Goal: Transaction & Acquisition: Purchase product/service

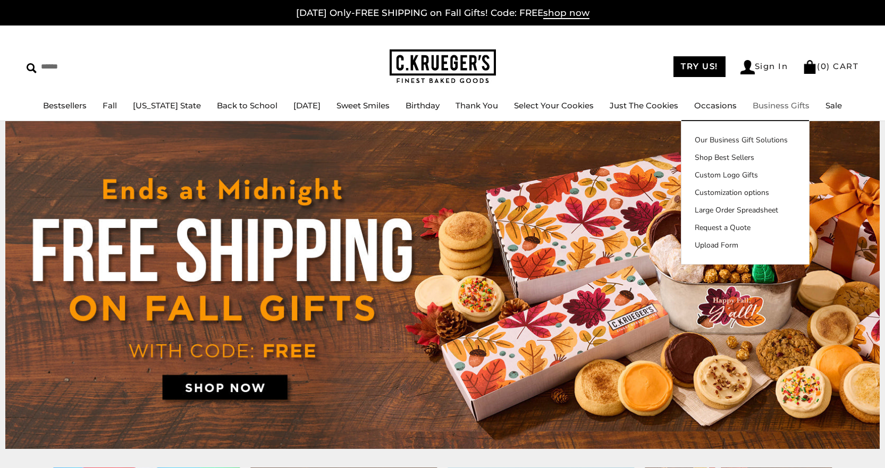
click at [790, 105] on link "Business Gifts" at bounding box center [781, 105] width 57 height 10
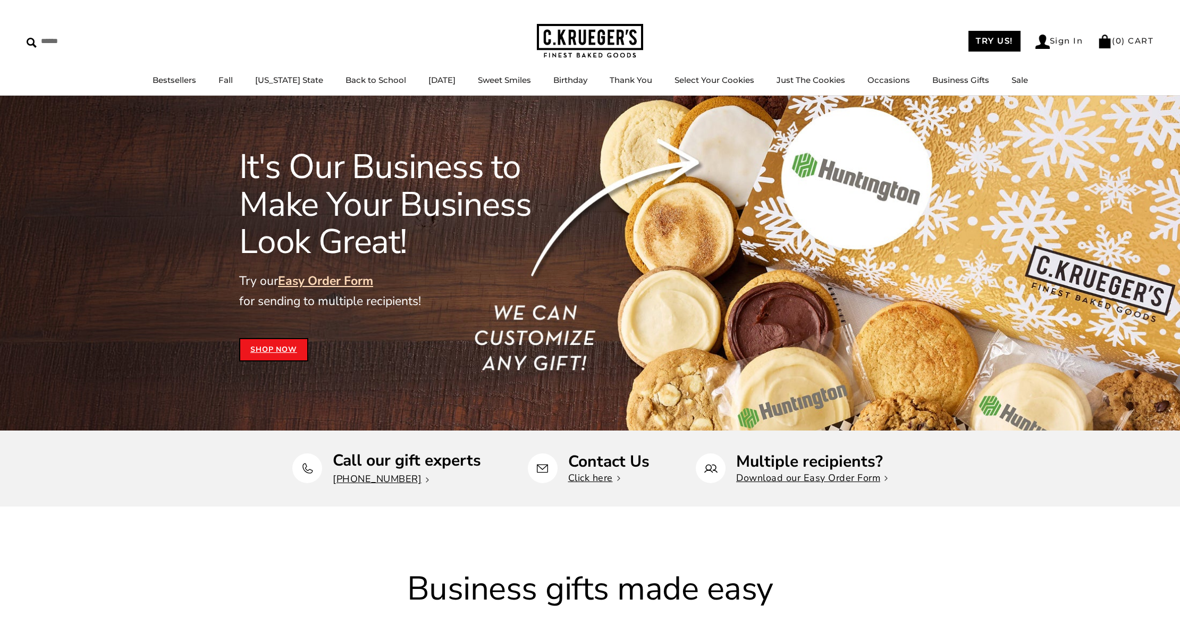
scroll to position [425, 0]
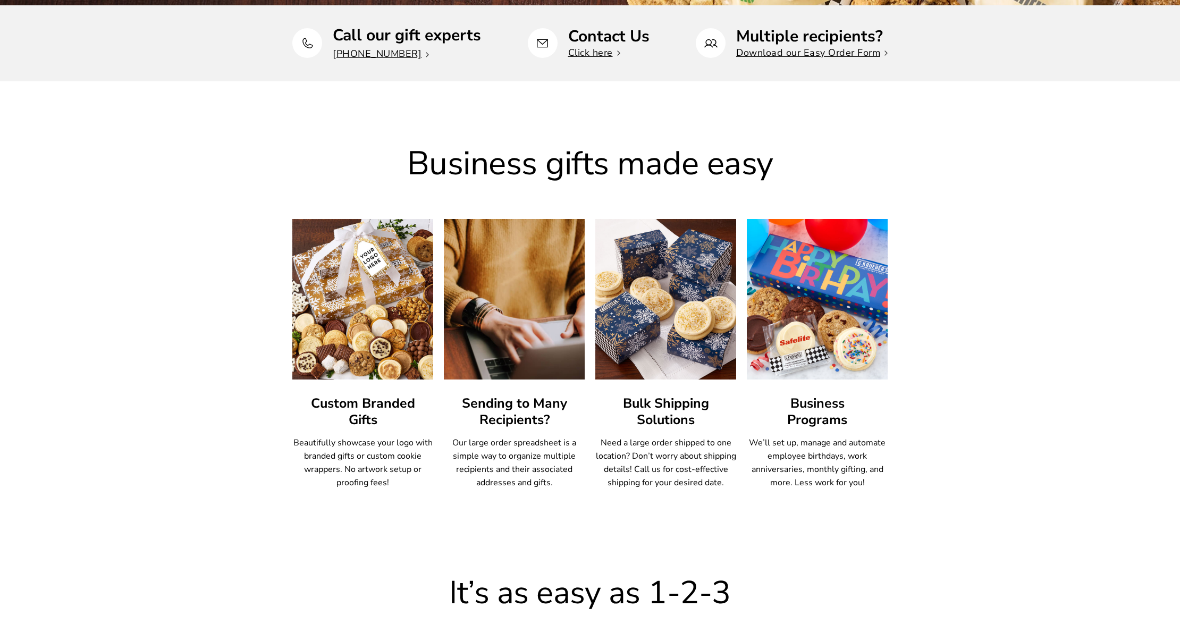
click at [375, 334] on img at bounding box center [362, 299] width 155 height 176
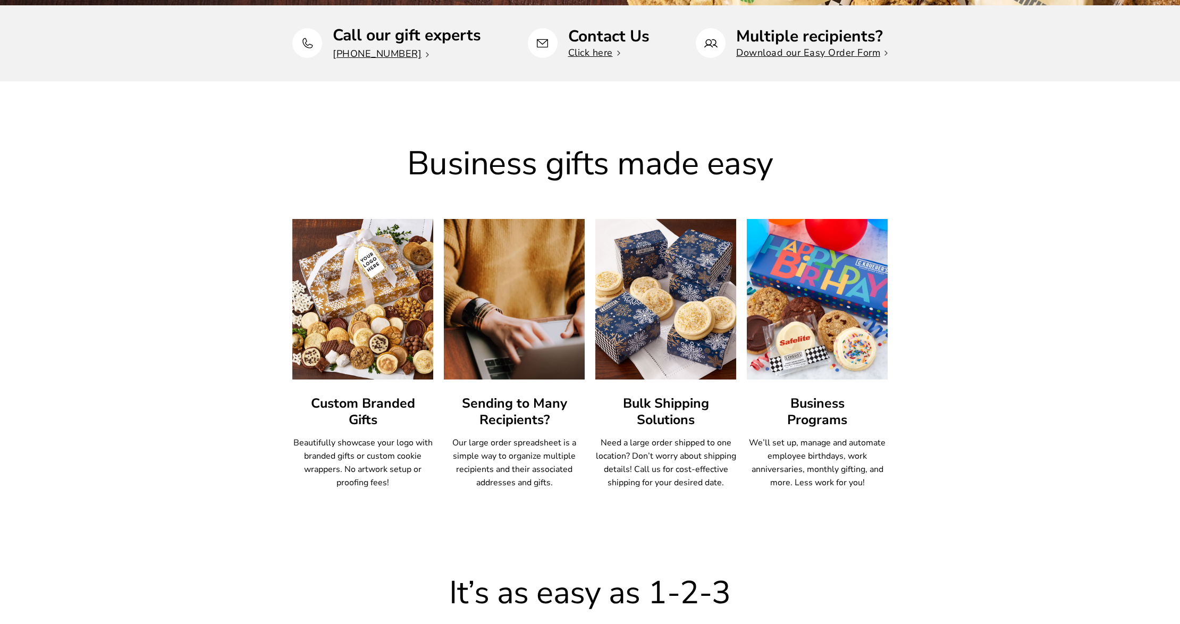
click at [366, 468] on p "Beautifully showcase your logo with branded gifts or custom cookie wrappers. No…" at bounding box center [362, 462] width 141 height 53
click at [347, 408] on h3 "Custom Branded Gifts" at bounding box center [362, 411] width 141 height 33
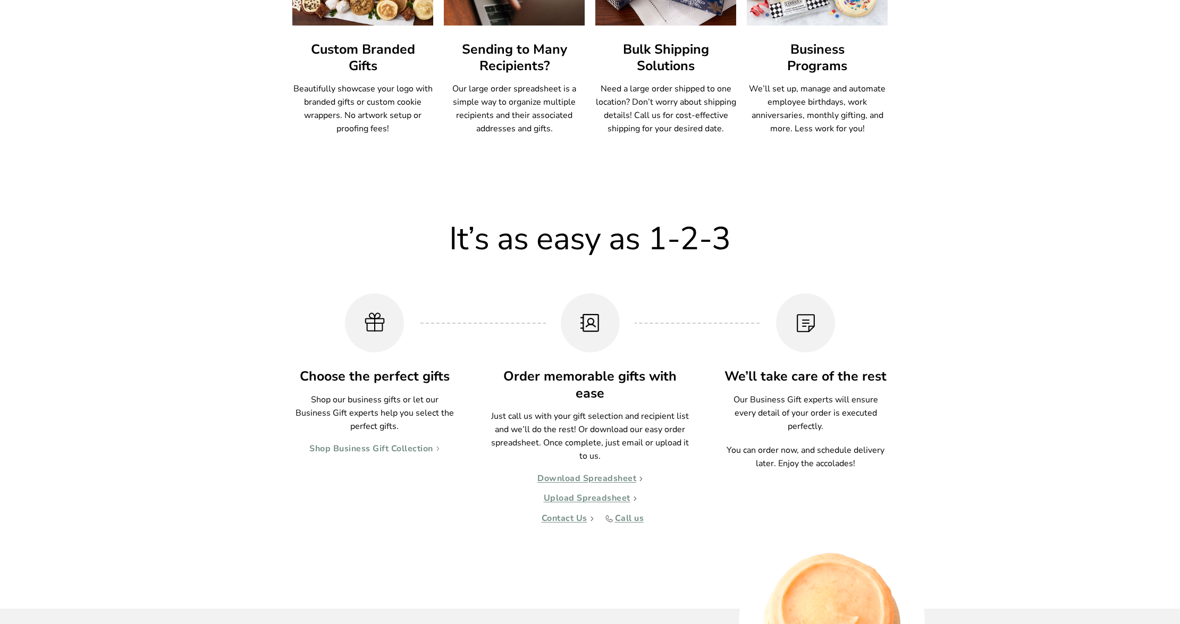
click at [366, 444] on link "Shop Business Gift Collection" at bounding box center [374, 449] width 130 height 11
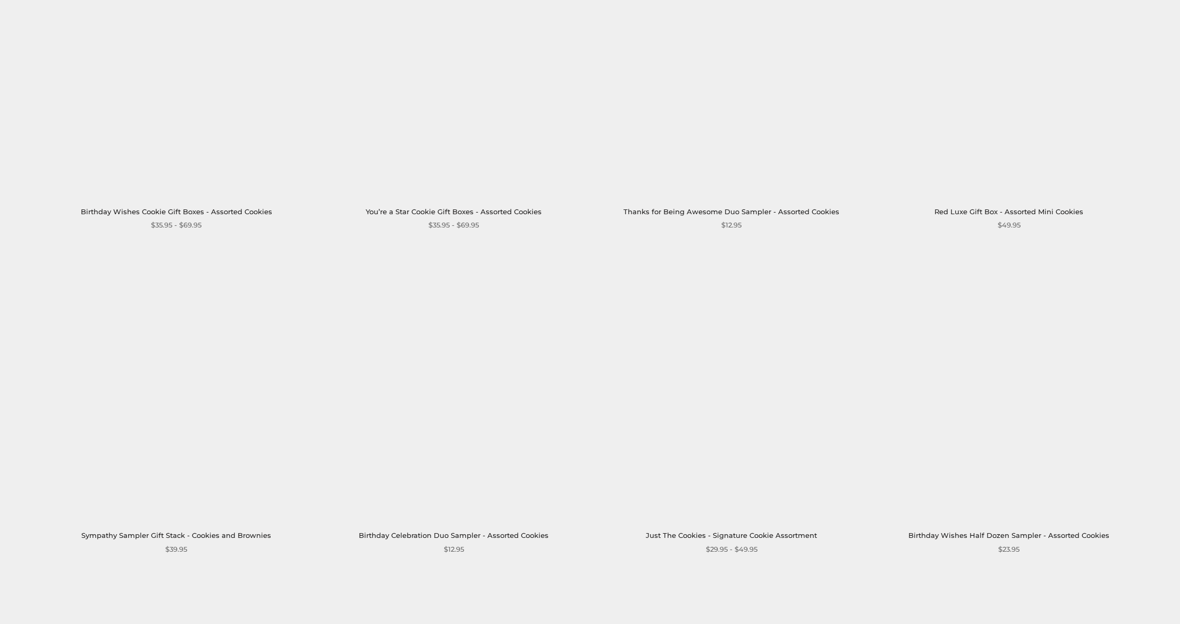
scroll to position [1803, 0]
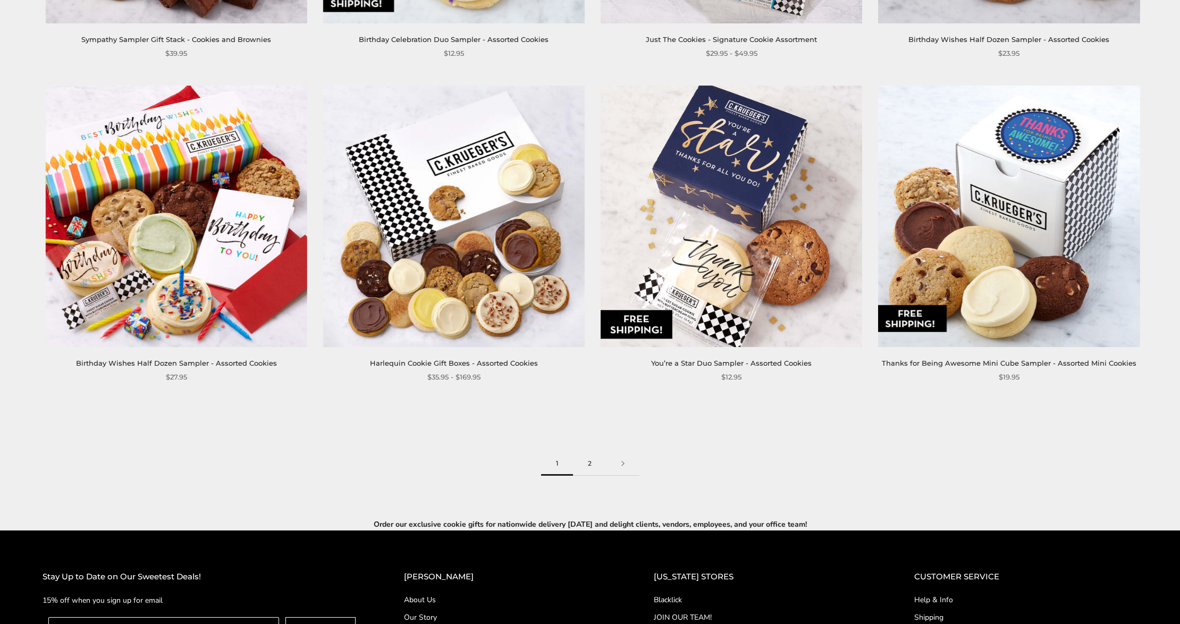
click at [592, 466] on link "2" at bounding box center [589, 464] width 33 height 24
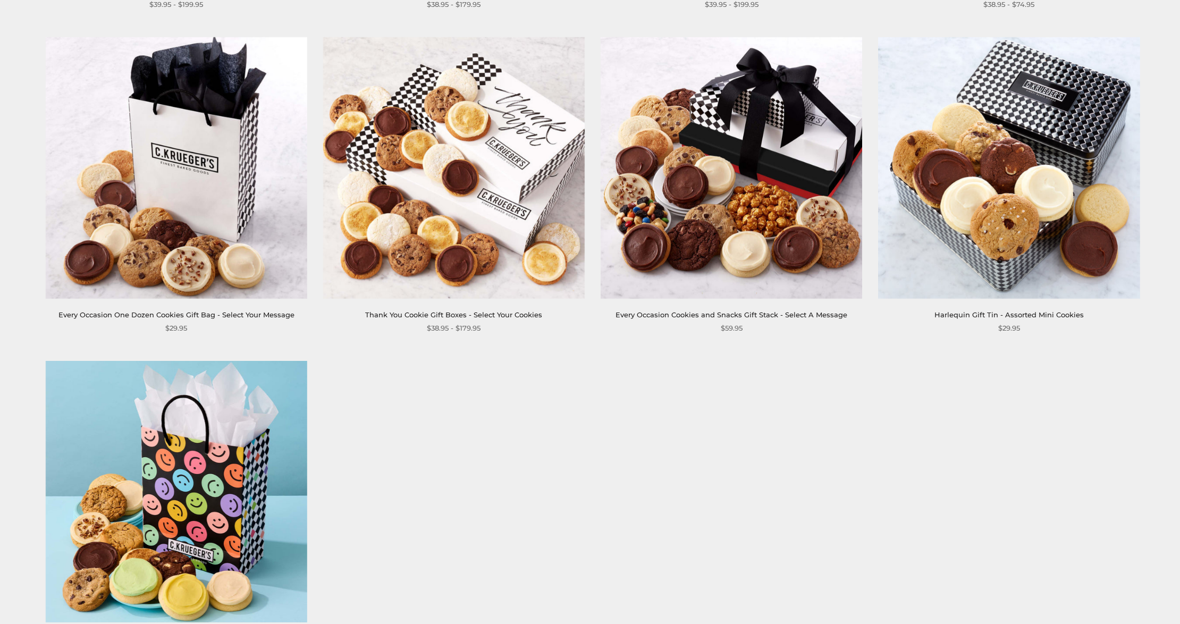
scroll to position [1629, 0]
